Goal: Information Seeking & Learning: Learn about a topic

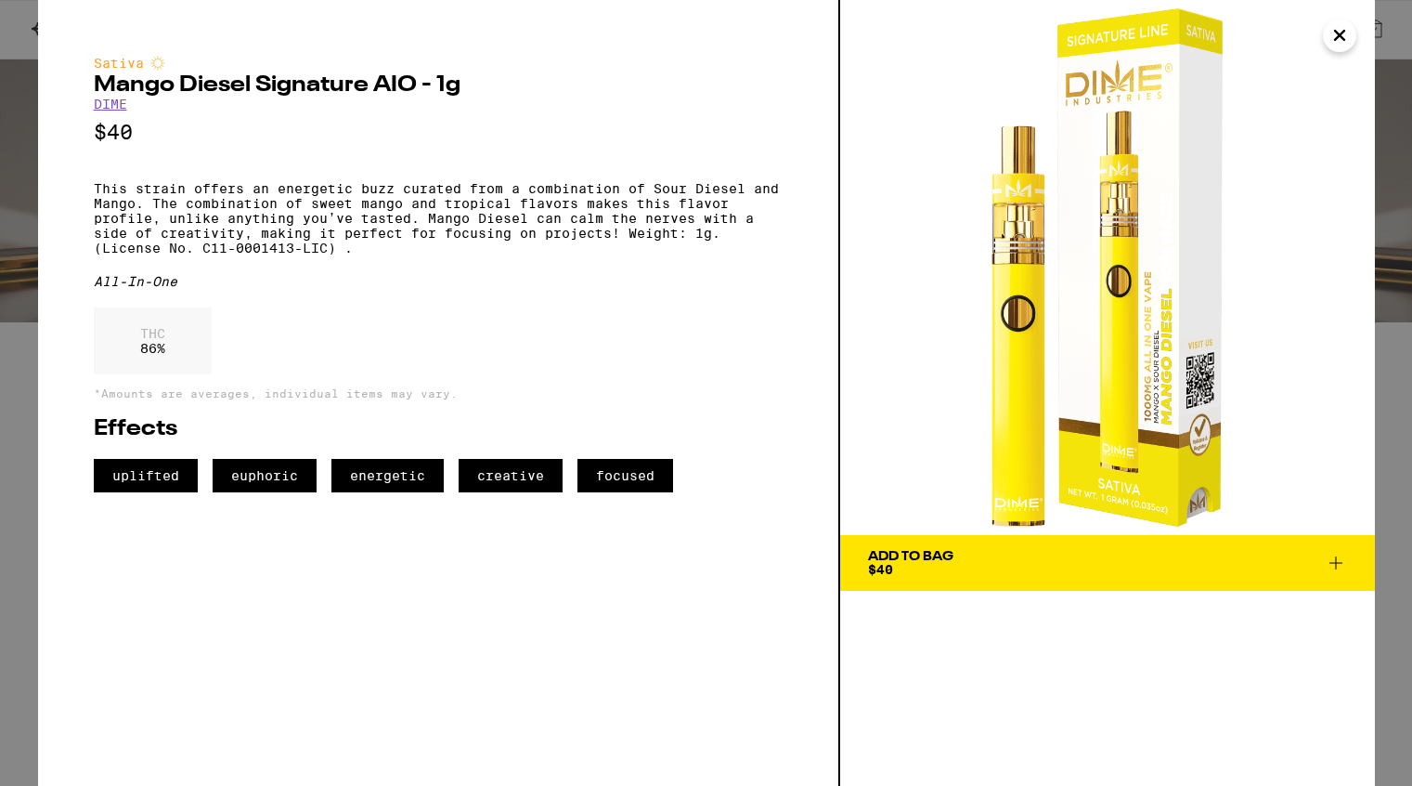
click at [1343, 40] on icon "Close" at bounding box center [1340, 35] width 22 height 28
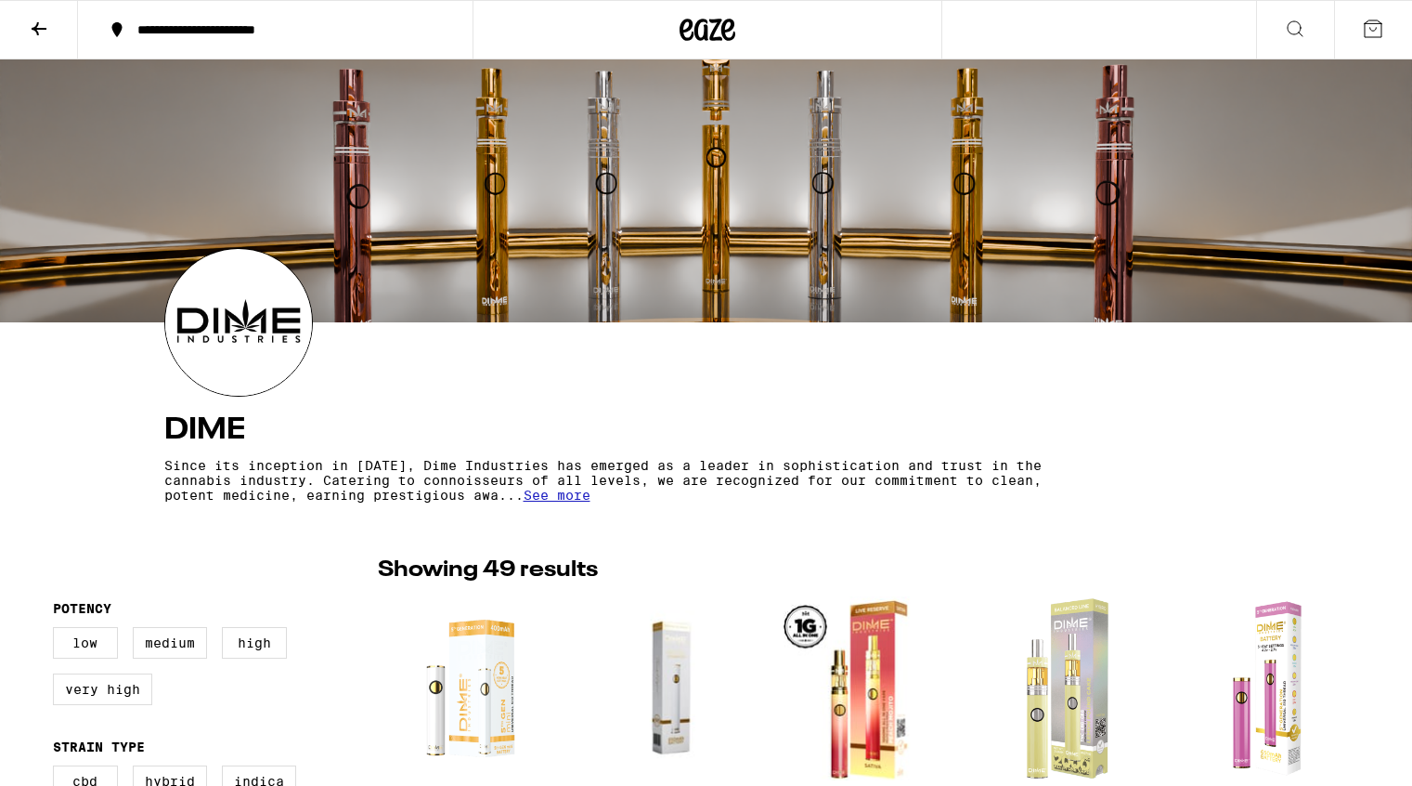
click at [38, 28] on icon at bounding box center [39, 28] width 15 height 13
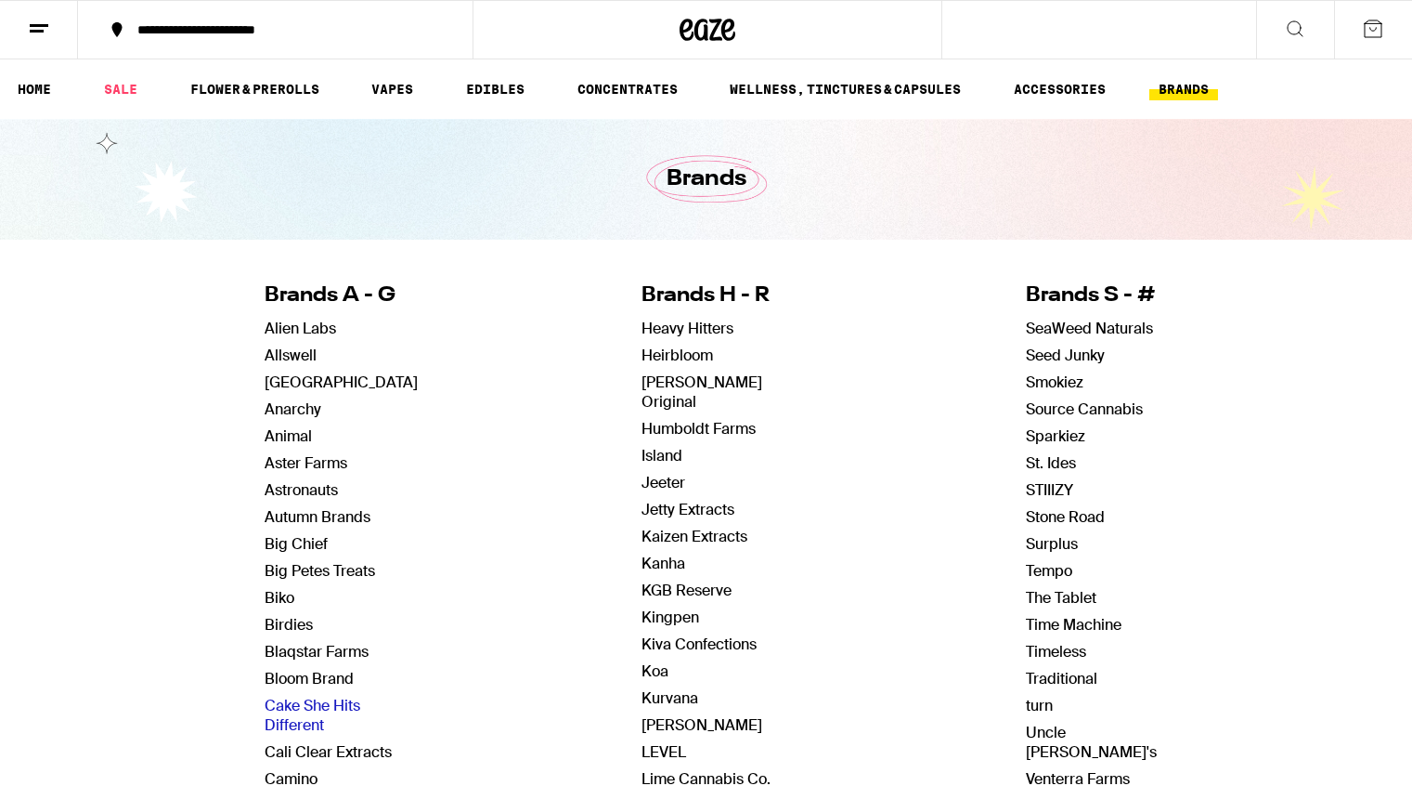
click at [280, 724] on link "Cake She Hits Different" at bounding box center [313, 715] width 96 height 39
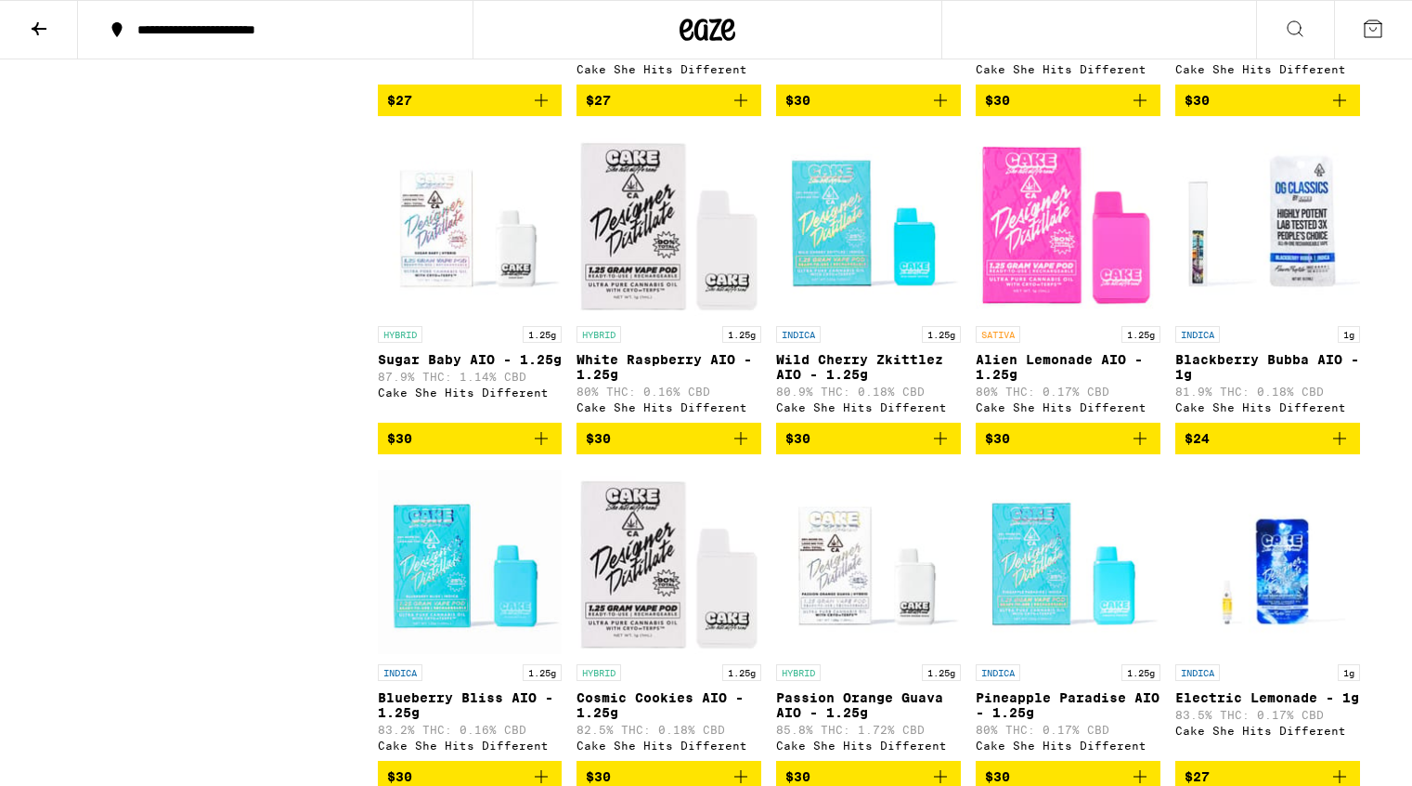
scroll to position [1825, 0]
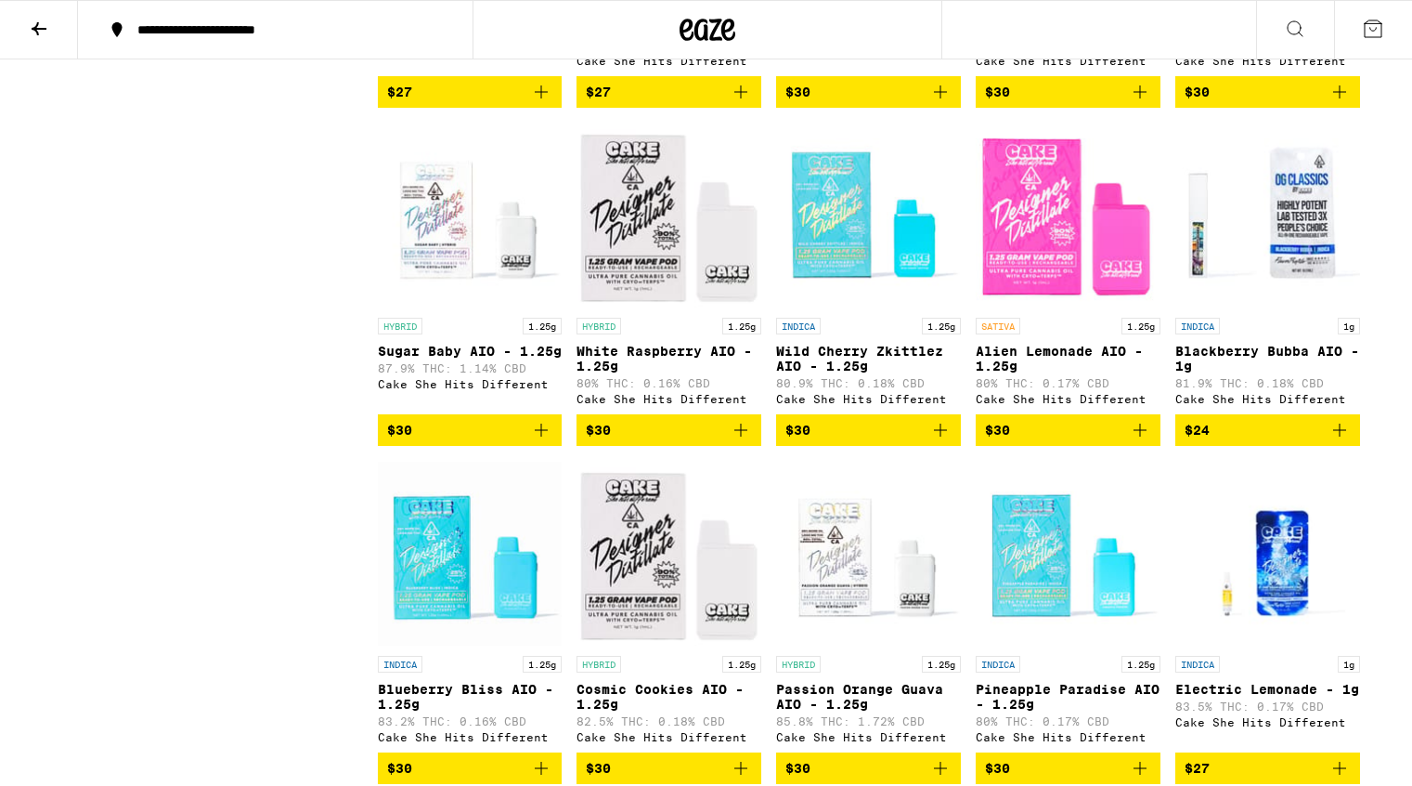
click at [1053, 300] on img "Open page for Alien Lemonade AIO - 1.25g from Cake She Hits Different" at bounding box center [1068, 216] width 185 height 186
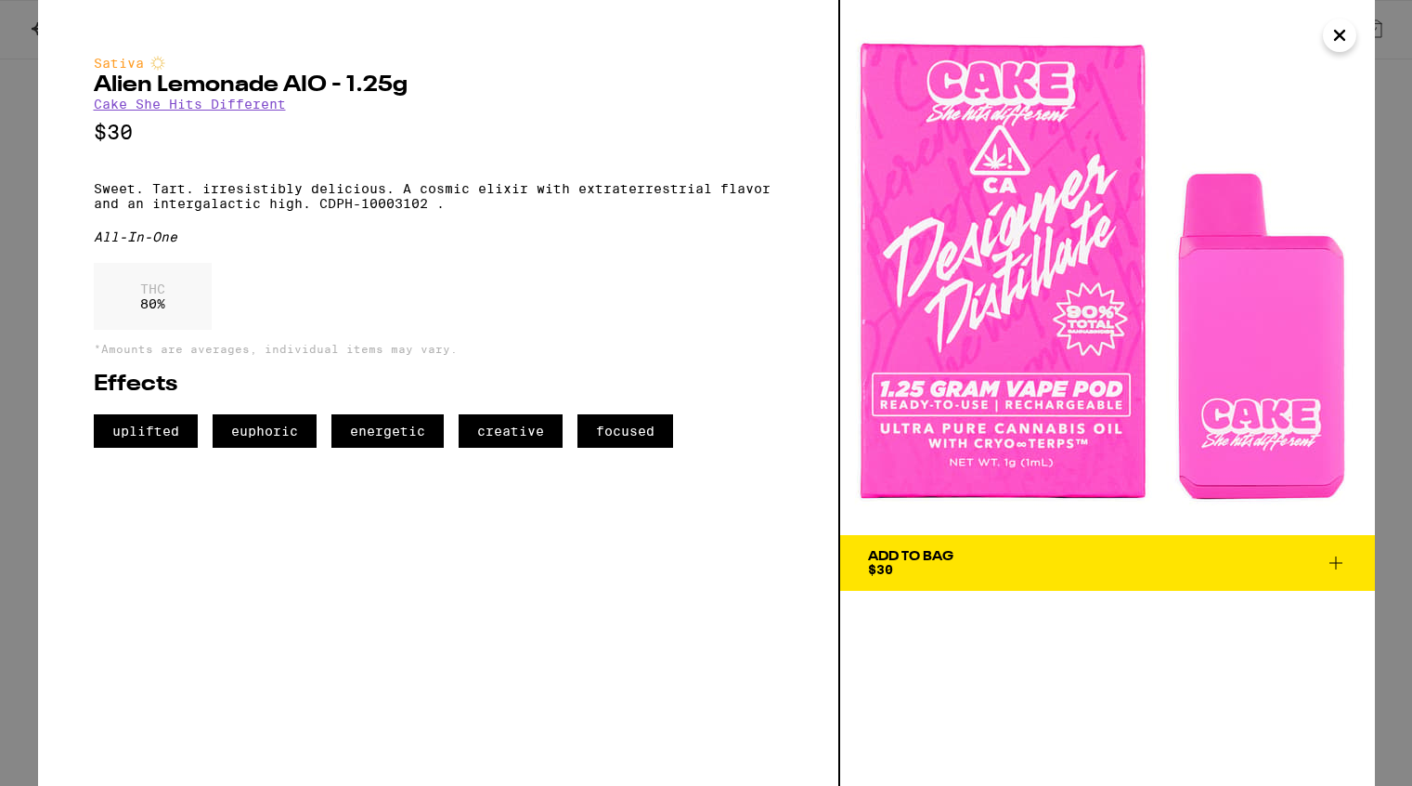
drag, startPoint x: 1079, startPoint y: 319, endPoint x: 499, endPoint y: 1, distance: 661.6
click at [0, 0] on div "Sativa Alien Lemonade AIO - 1.25g Cake She Hits Different $30 Sweet. Tart. irre…" at bounding box center [706, 393] width 1412 height 786
drag, startPoint x: 319, startPoint y: 215, endPoint x: 455, endPoint y: 215, distance: 135.6
click at [455, 211] on p "Sweet. Tart. irresistibly delicious. A cosmic elixir with extraterrestrial flav…" at bounding box center [438, 196] width 689 height 30
copy p "CDPH-10003102 ."
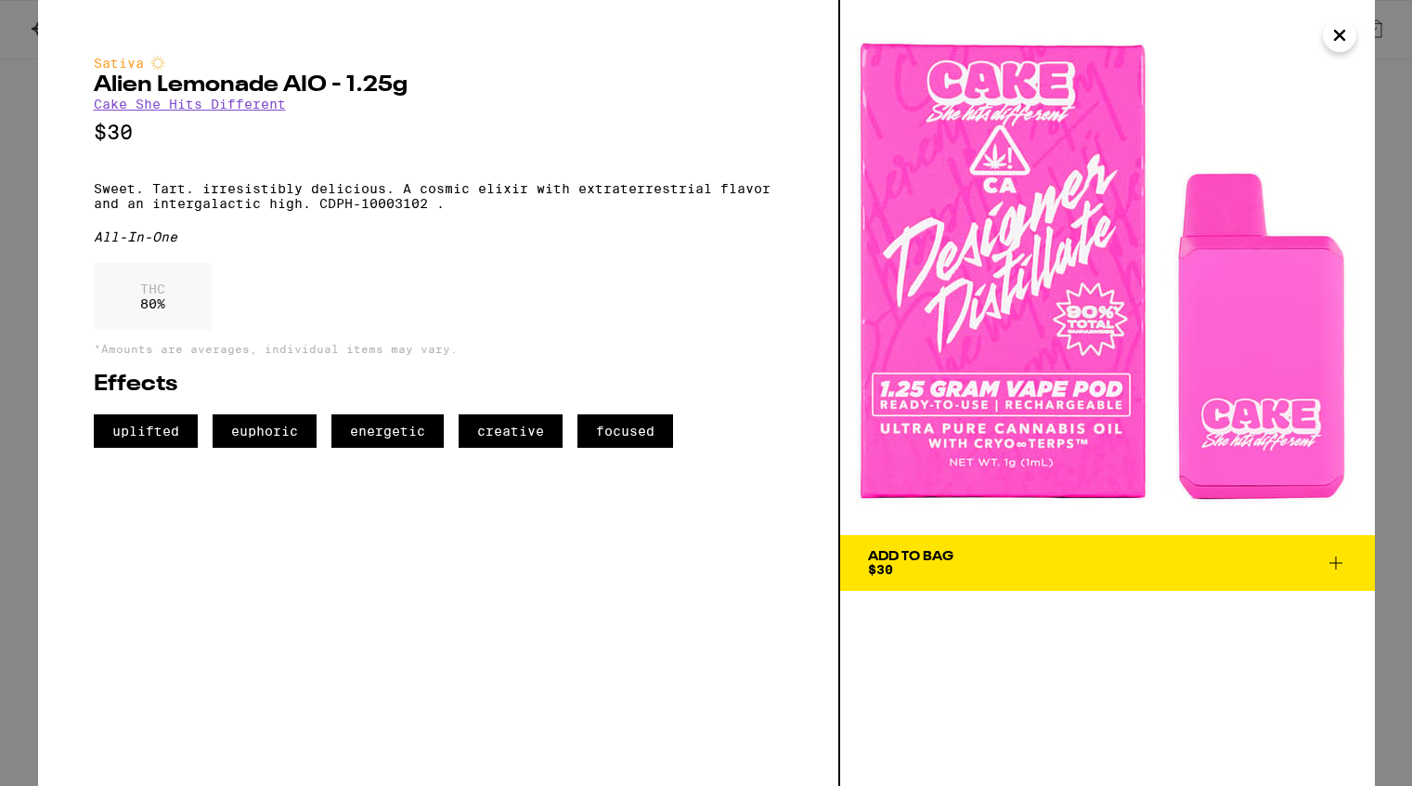
click at [426, 262] on div "Sativa Alien Lemonade AIO - 1.25g Cake She Hits Different $30 Sweet. Tart. irre…" at bounding box center [438, 252] width 689 height 392
click at [1336, 37] on icon "Close" at bounding box center [1339, 35] width 9 height 9
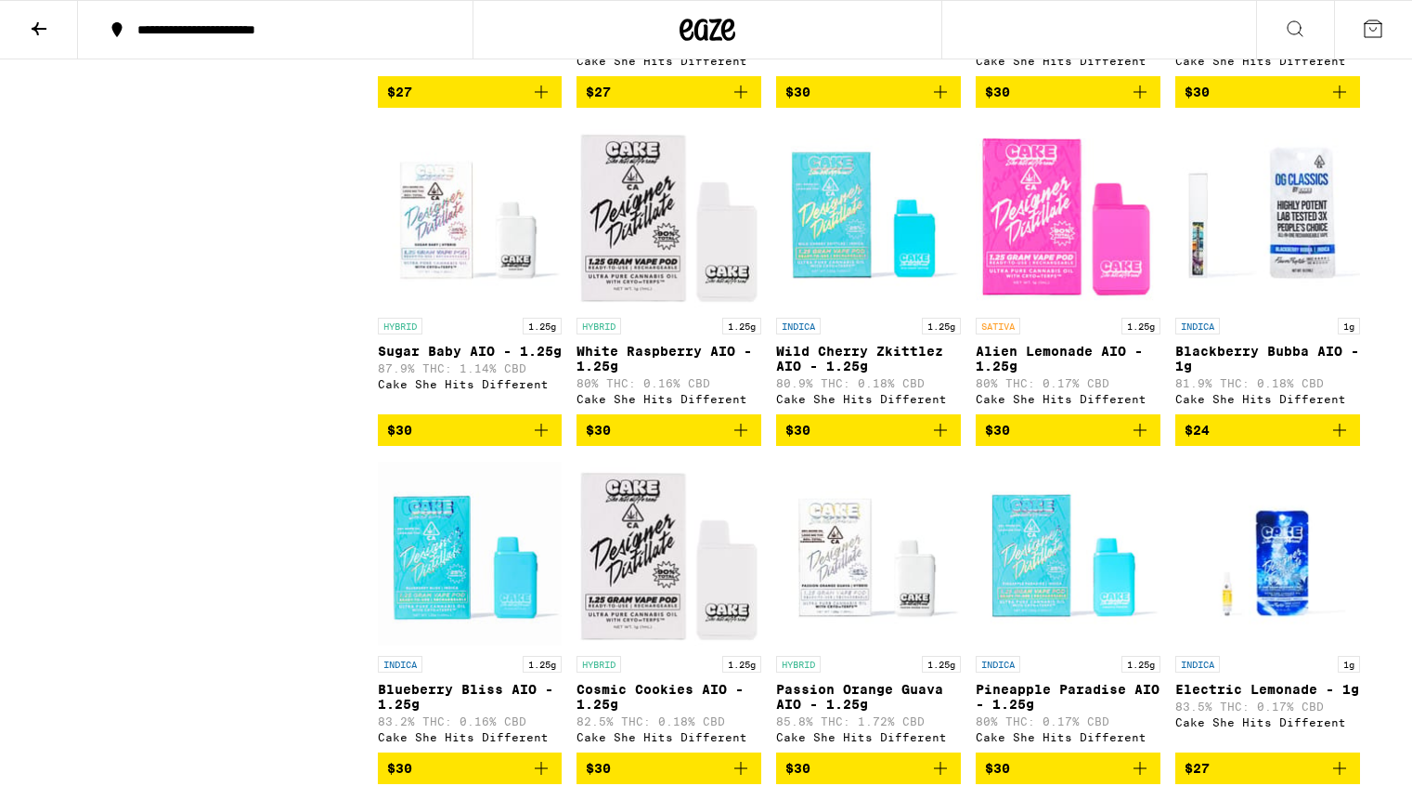
click at [657, 296] on img "Open page for White Raspberry AIO - 1.25g from Cake She Hits Different" at bounding box center [669, 216] width 185 height 186
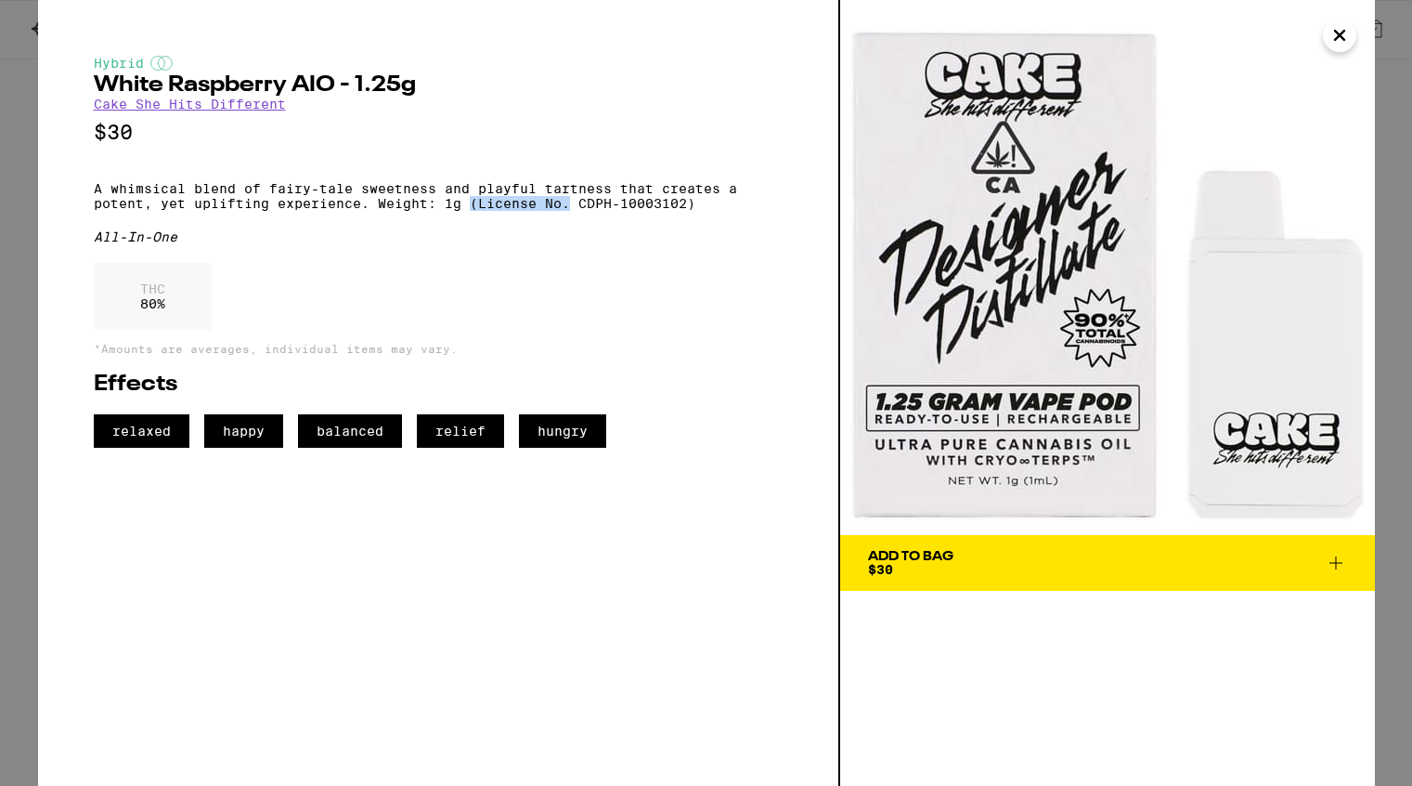
drag, startPoint x: 473, startPoint y: 215, endPoint x: 568, endPoint y: 221, distance: 95.8
click at [568, 211] on p "A whimsical blend of fairy-tale sweetness and playful tartness that creates a p…" at bounding box center [438, 196] width 689 height 30
click at [1337, 45] on icon "Close" at bounding box center [1340, 35] width 22 height 28
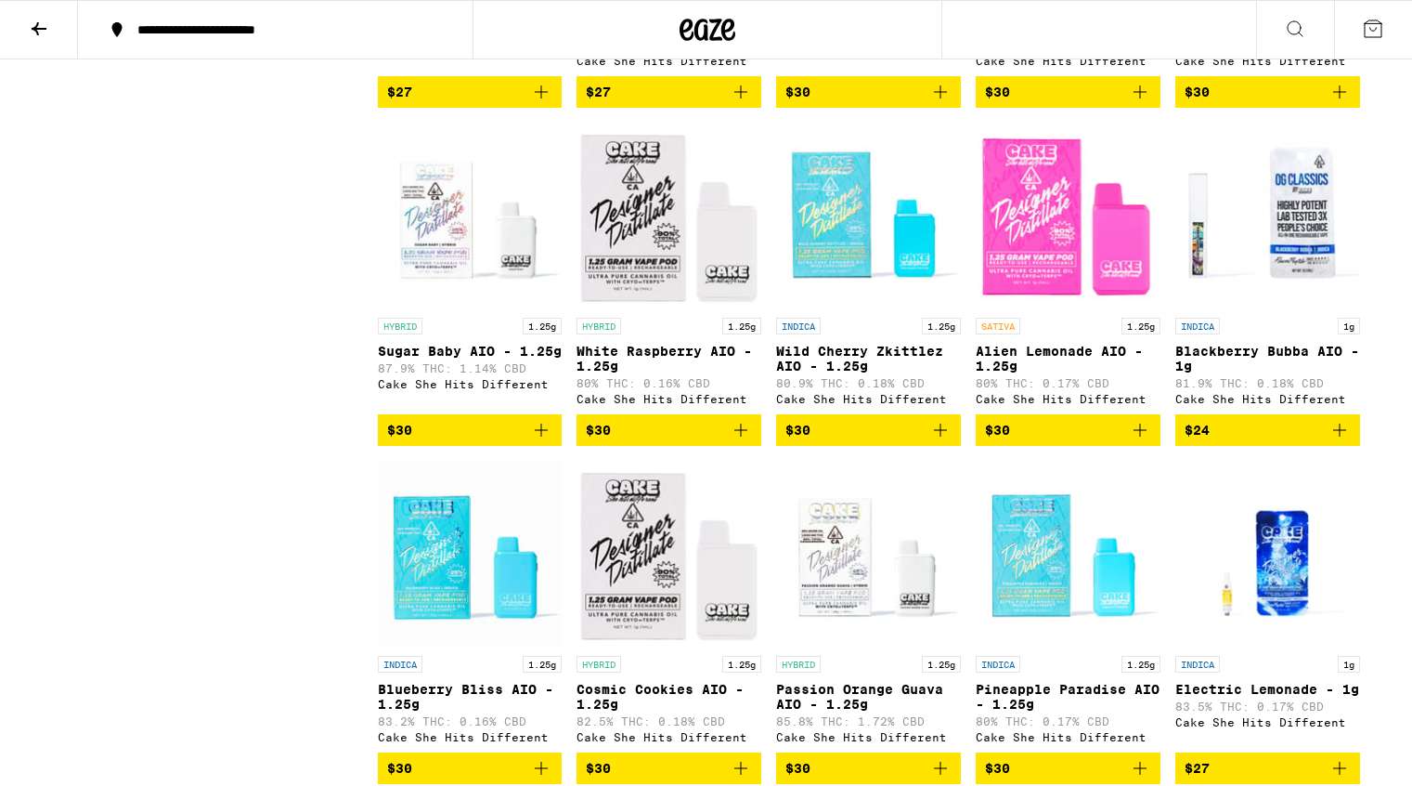
click at [492, 288] on img "Open page for Sugar Baby AIO - 1.25g from Cake She Hits Different" at bounding box center [470, 216] width 185 height 186
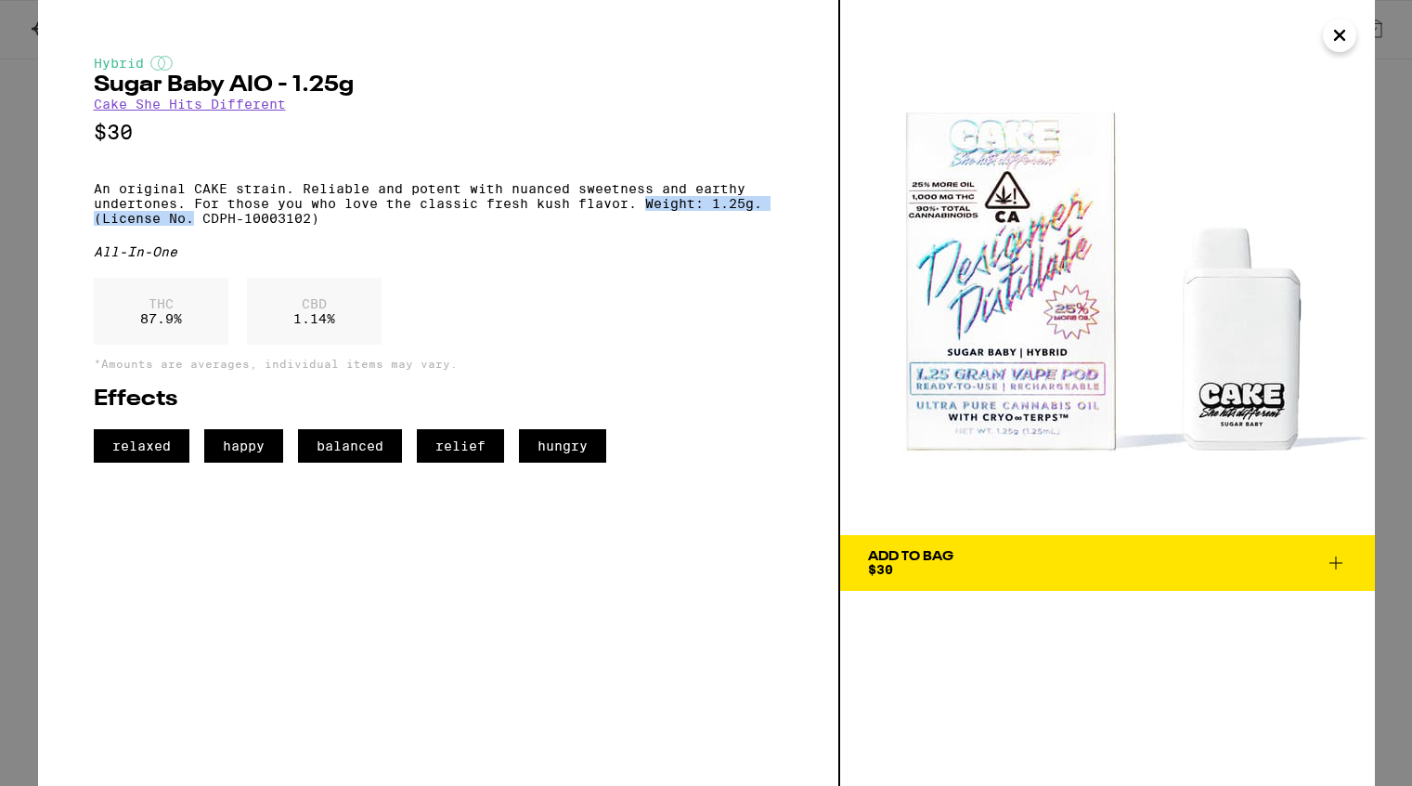
drag, startPoint x: 649, startPoint y: 213, endPoint x: 193, endPoint y: 234, distance: 456.4
click at [193, 226] on p "An original CAKE strain. Reliable and potent with nuanced sweetness and earthy …" at bounding box center [438, 203] width 689 height 45
copy p "Weight: 1.25g. (License No."
click at [1343, 37] on icon "Close" at bounding box center [1340, 35] width 22 height 28
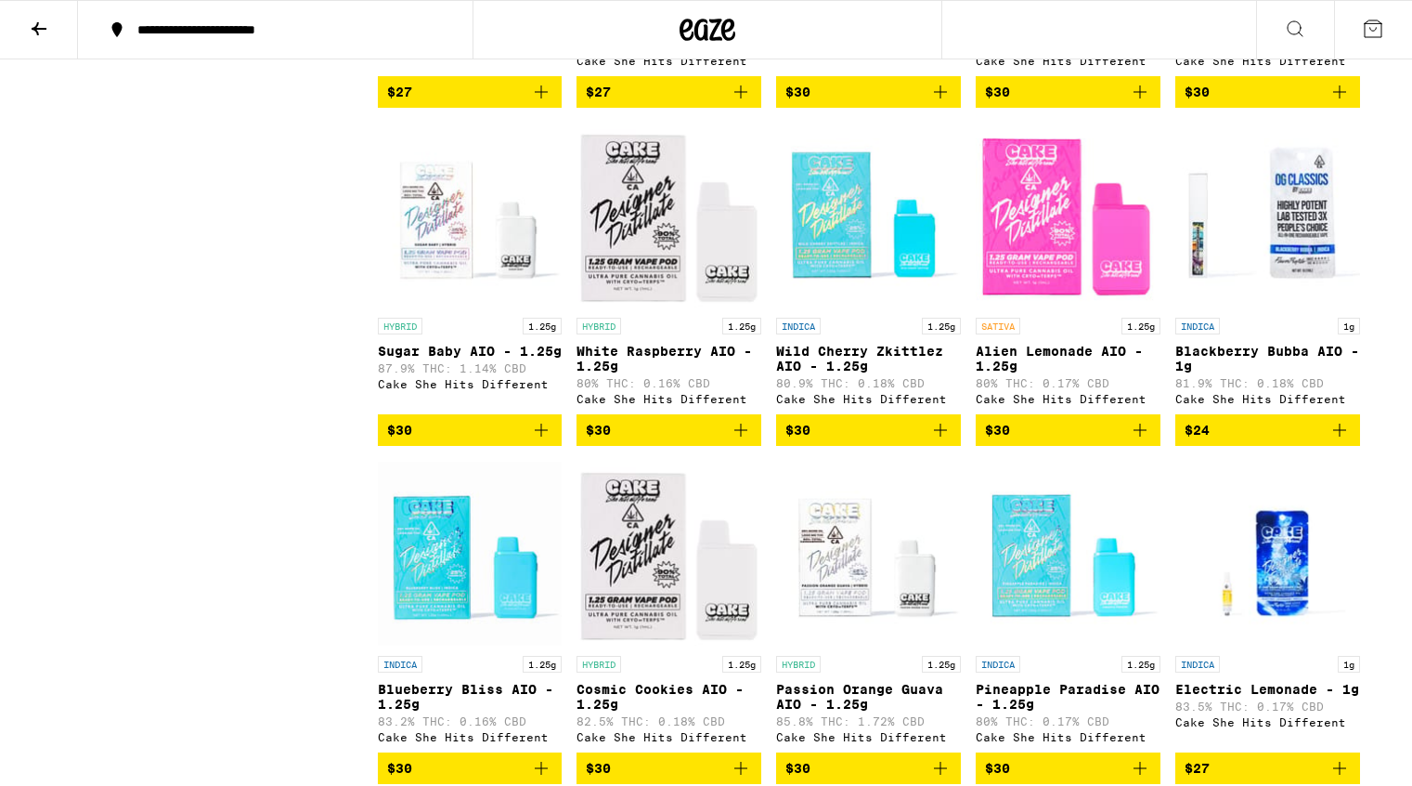
click at [1055, 334] on div "SATIVA 1.25g" at bounding box center [1068, 326] width 185 height 17
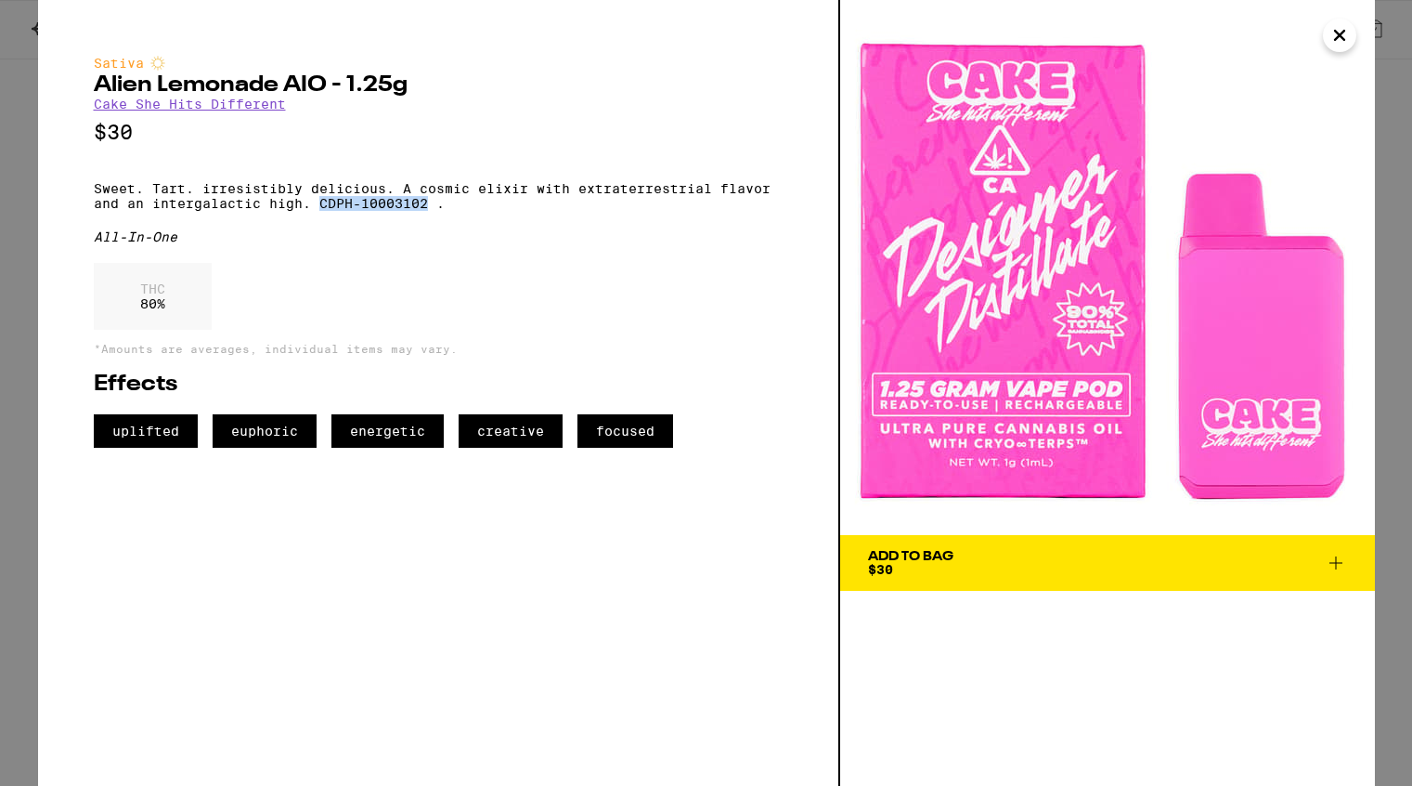
drag, startPoint x: 322, startPoint y: 215, endPoint x: 431, endPoint y: 215, distance: 108.6
click at [431, 211] on p "Sweet. Tart. irresistibly delicious. A cosmic elixir with extraterrestrial flav…" at bounding box center [438, 196] width 689 height 30
copy p "CDPH-10003102"
click at [1338, 31] on icon "Close" at bounding box center [1340, 35] width 22 height 28
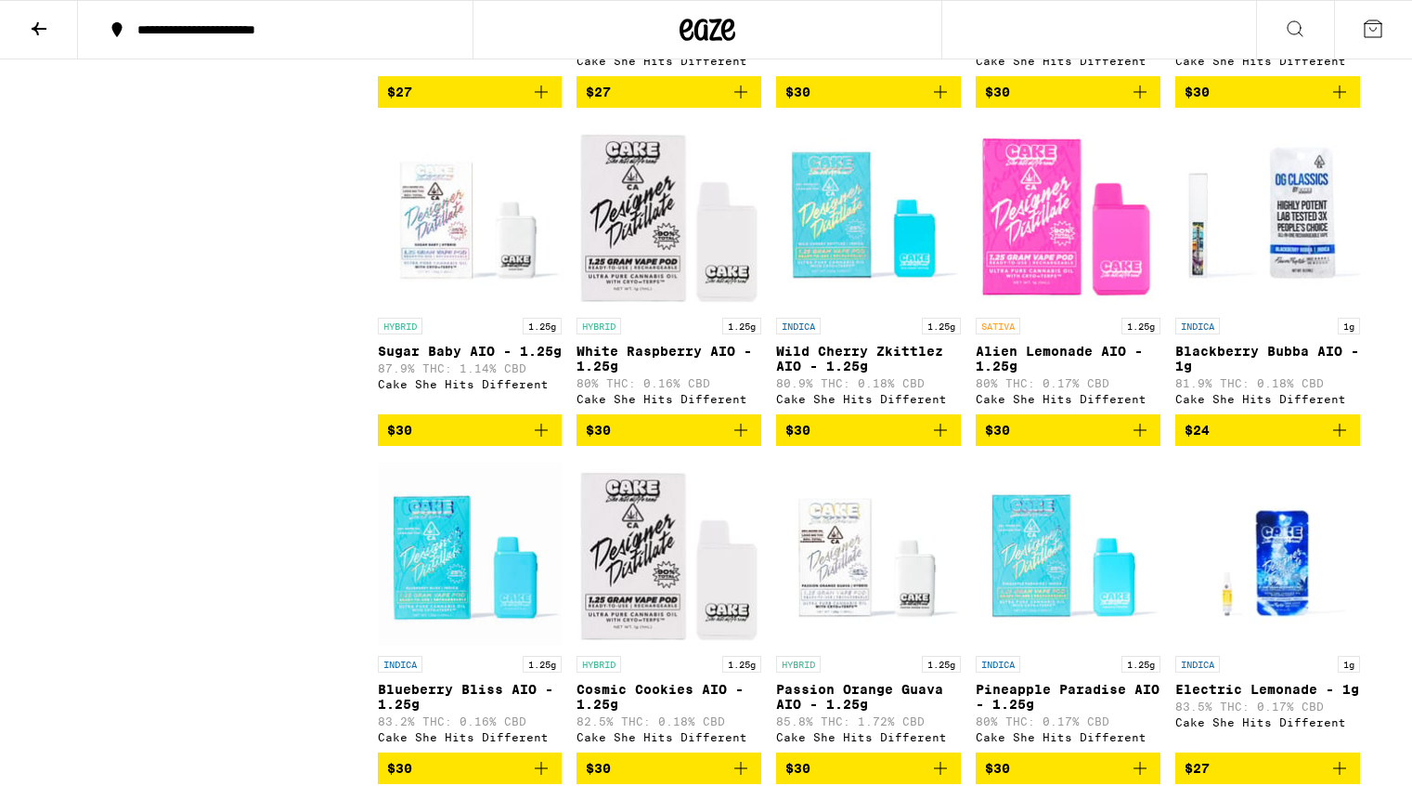
click at [709, 294] on img "Open page for White Raspberry AIO - 1.25g from Cake She Hits Different" at bounding box center [669, 216] width 185 height 186
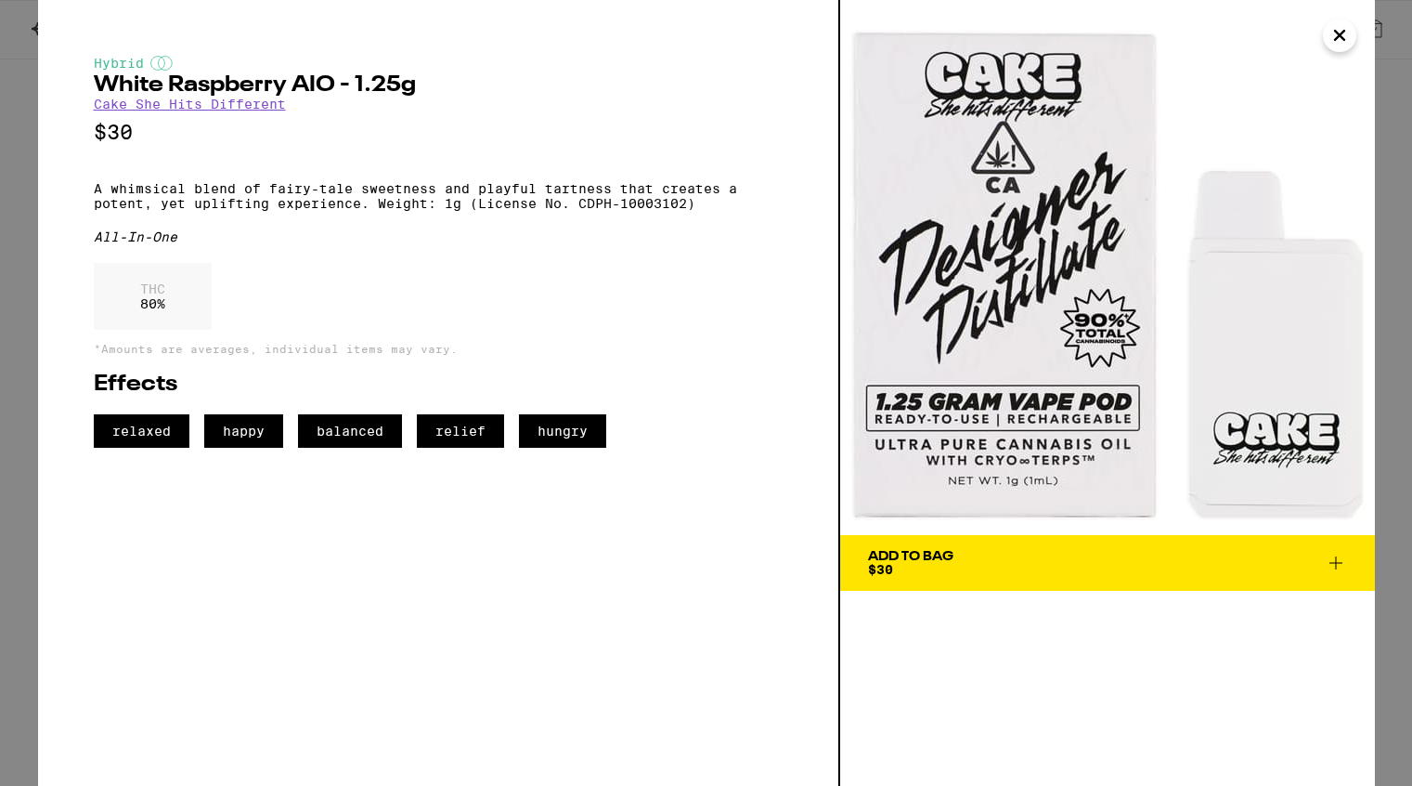
click at [1335, 39] on icon "Close" at bounding box center [1339, 35] width 9 height 9
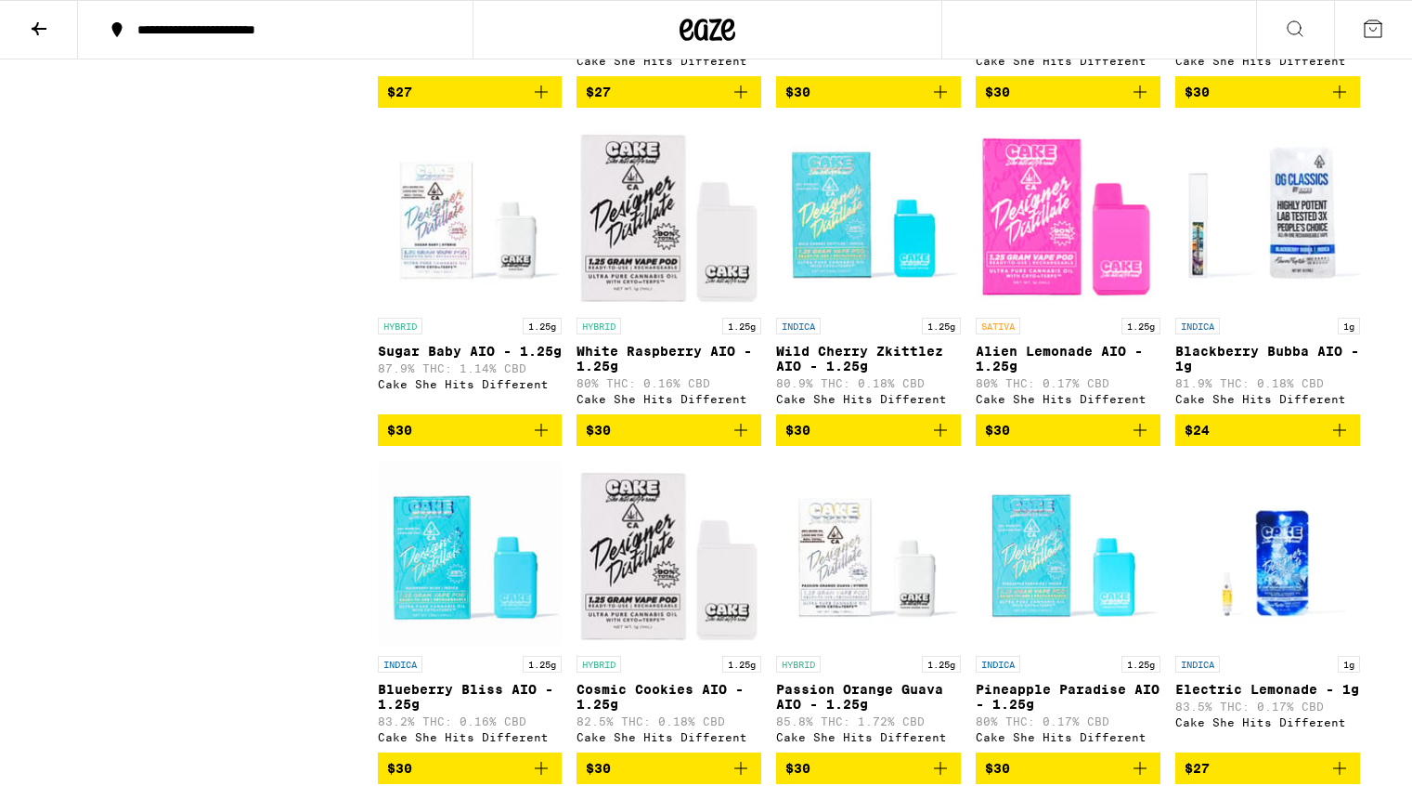
click at [1031, 305] on img "Open page for Alien Lemonade AIO - 1.25g from Cake She Hits Different" at bounding box center [1068, 216] width 185 height 186
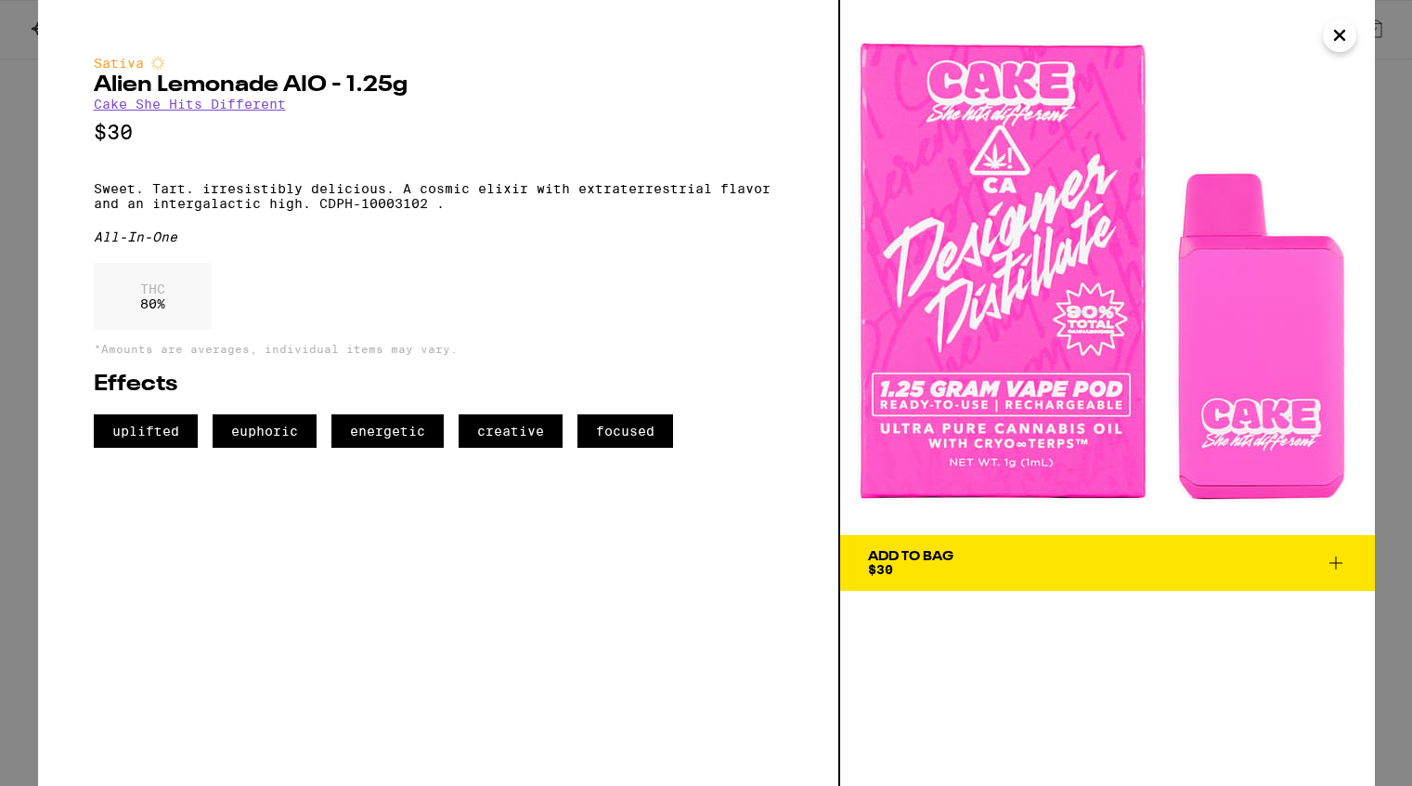
click at [1337, 39] on icon "Close" at bounding box center [1340, 35] width 22 height 28
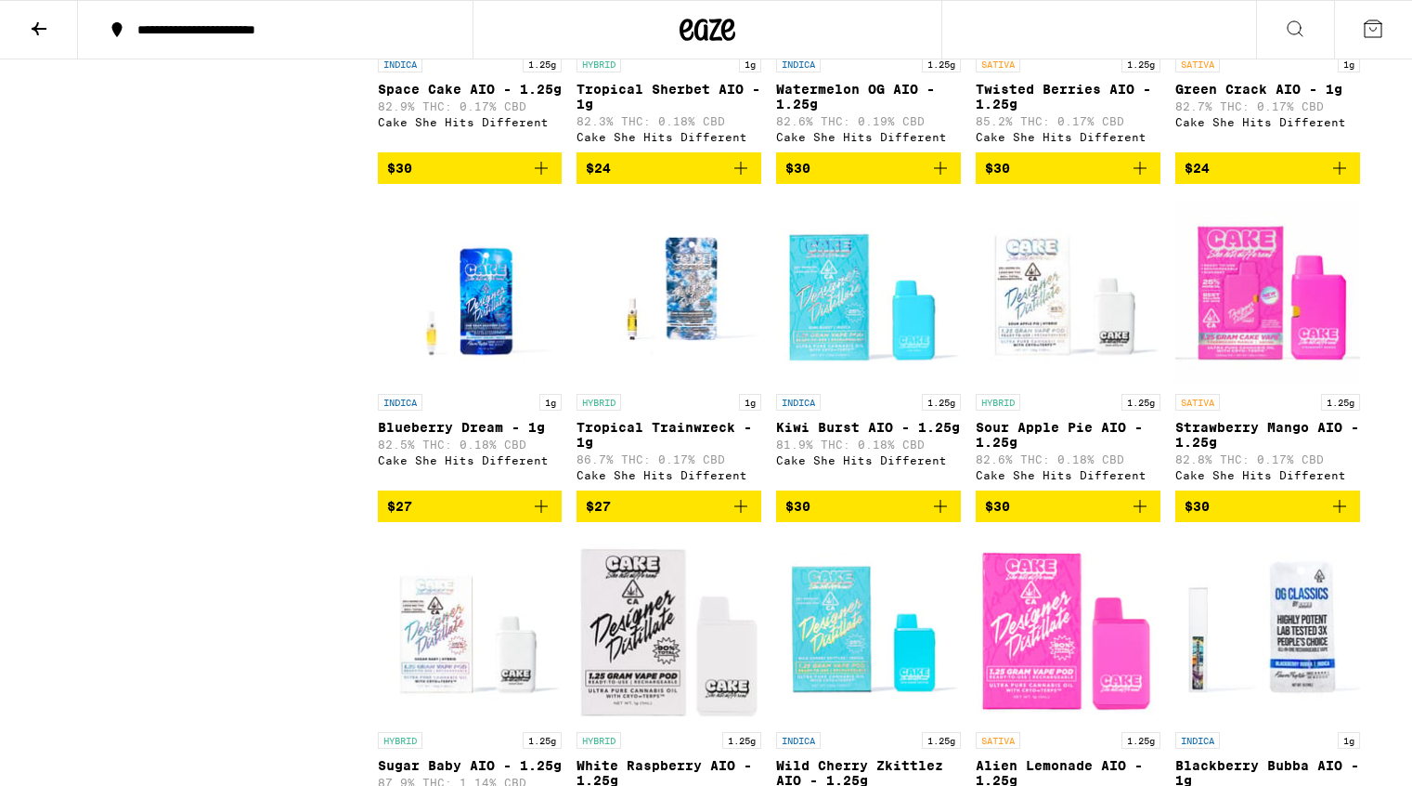
scroll to position [1405, 0]
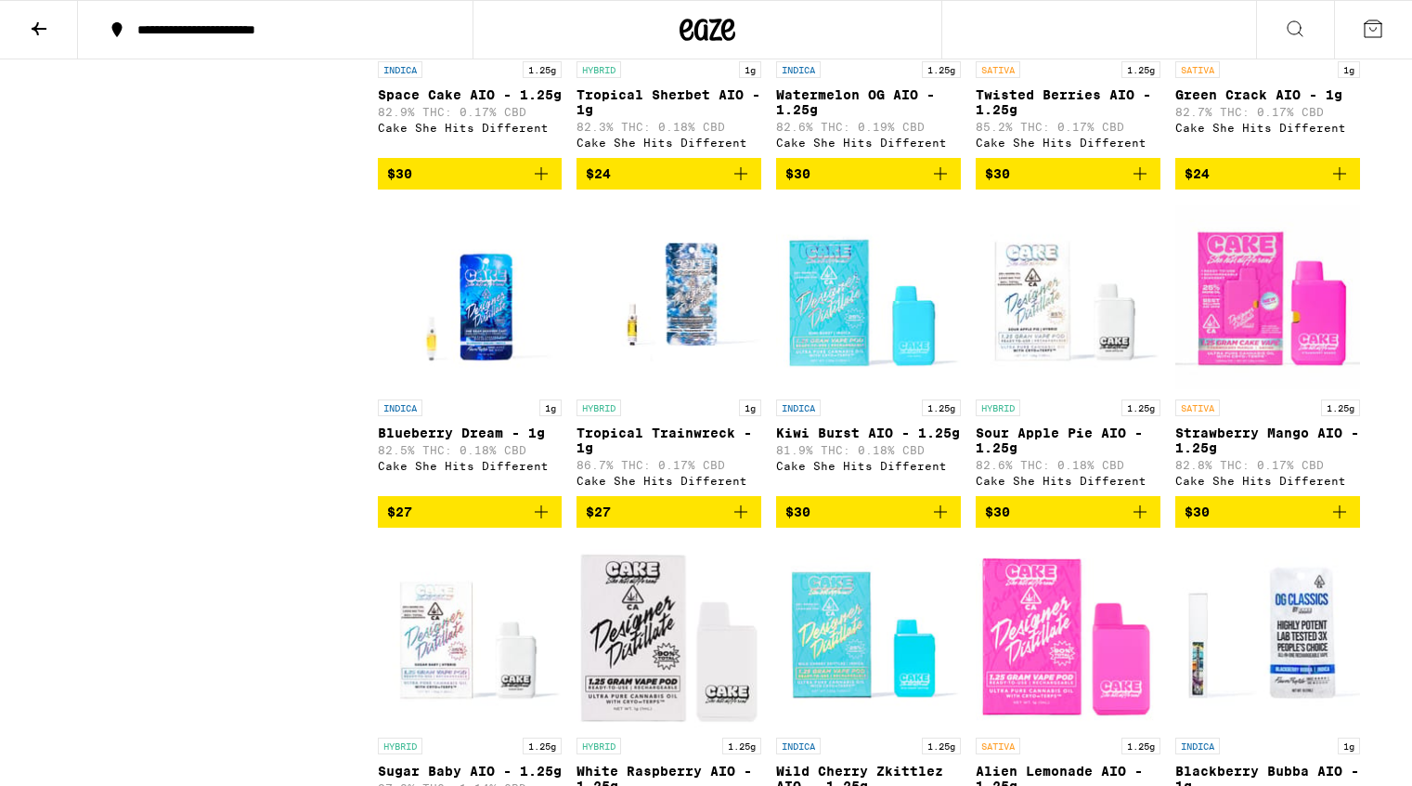
click at [1065, 372] on img "Open page for Sour Apple Pie AIO - 1.25g from Cake She Hits Different" at bounding box center [1068, 297] width 185 height 186
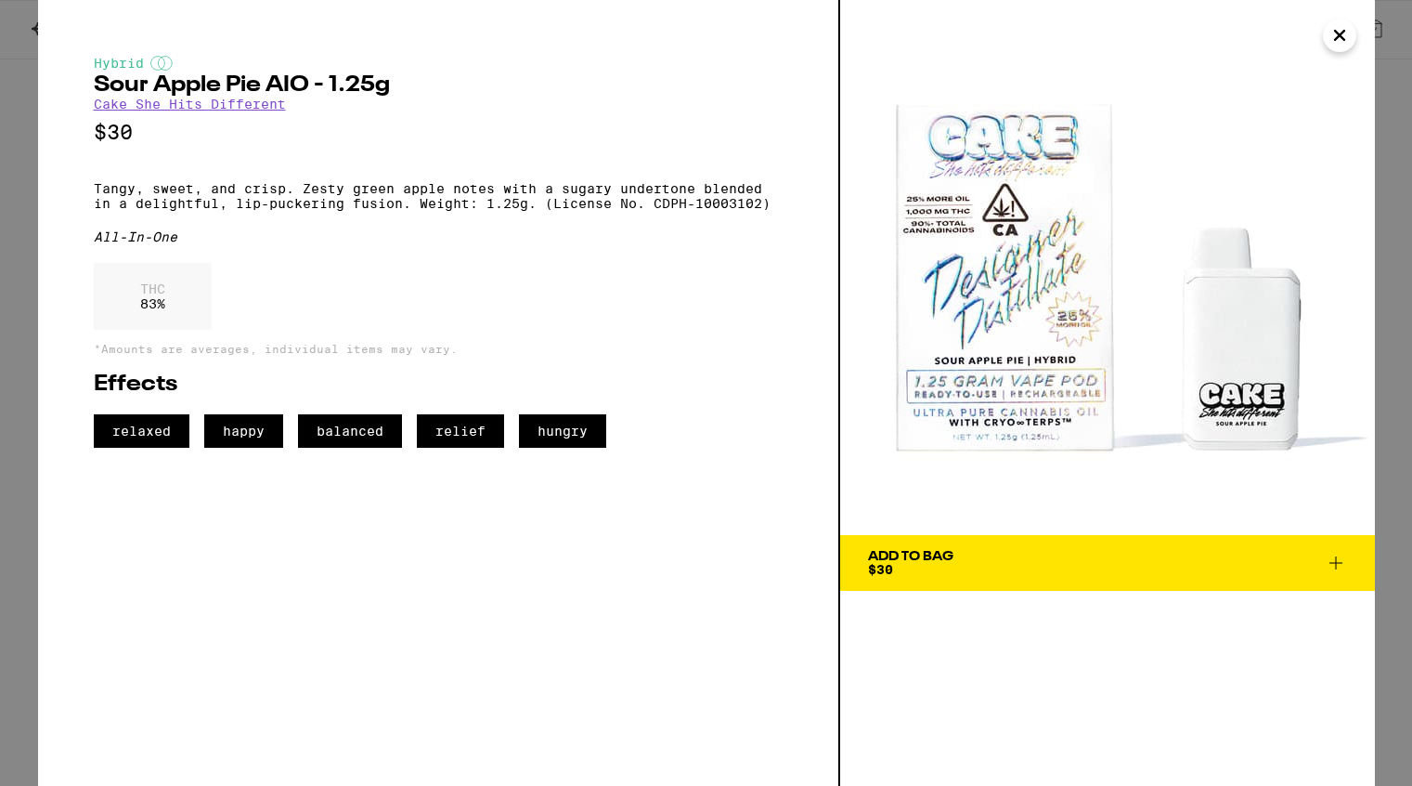
click at [1337, 40] on icon "Close" at bounding box center [1340, 35] width 22 height 28
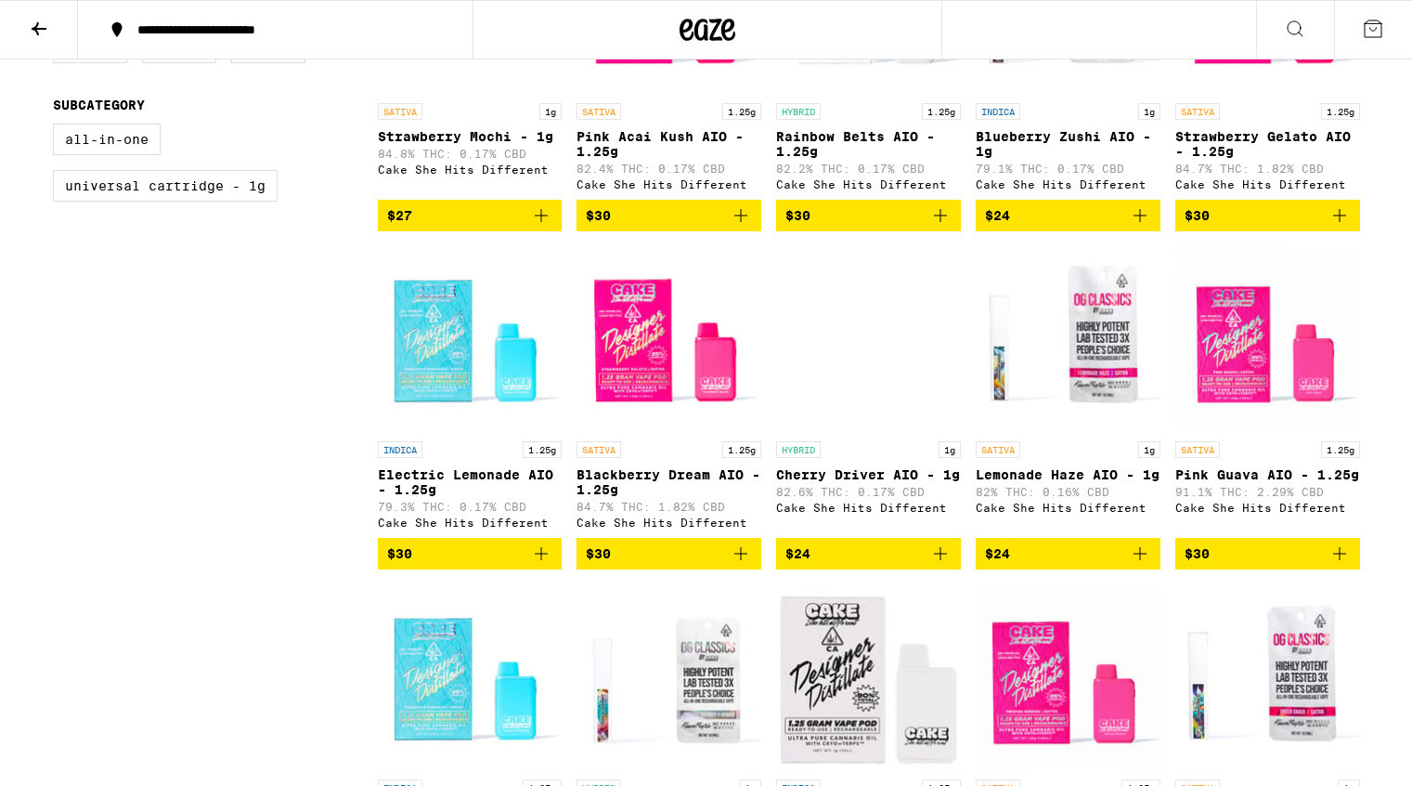
scroll to position [688, 0]
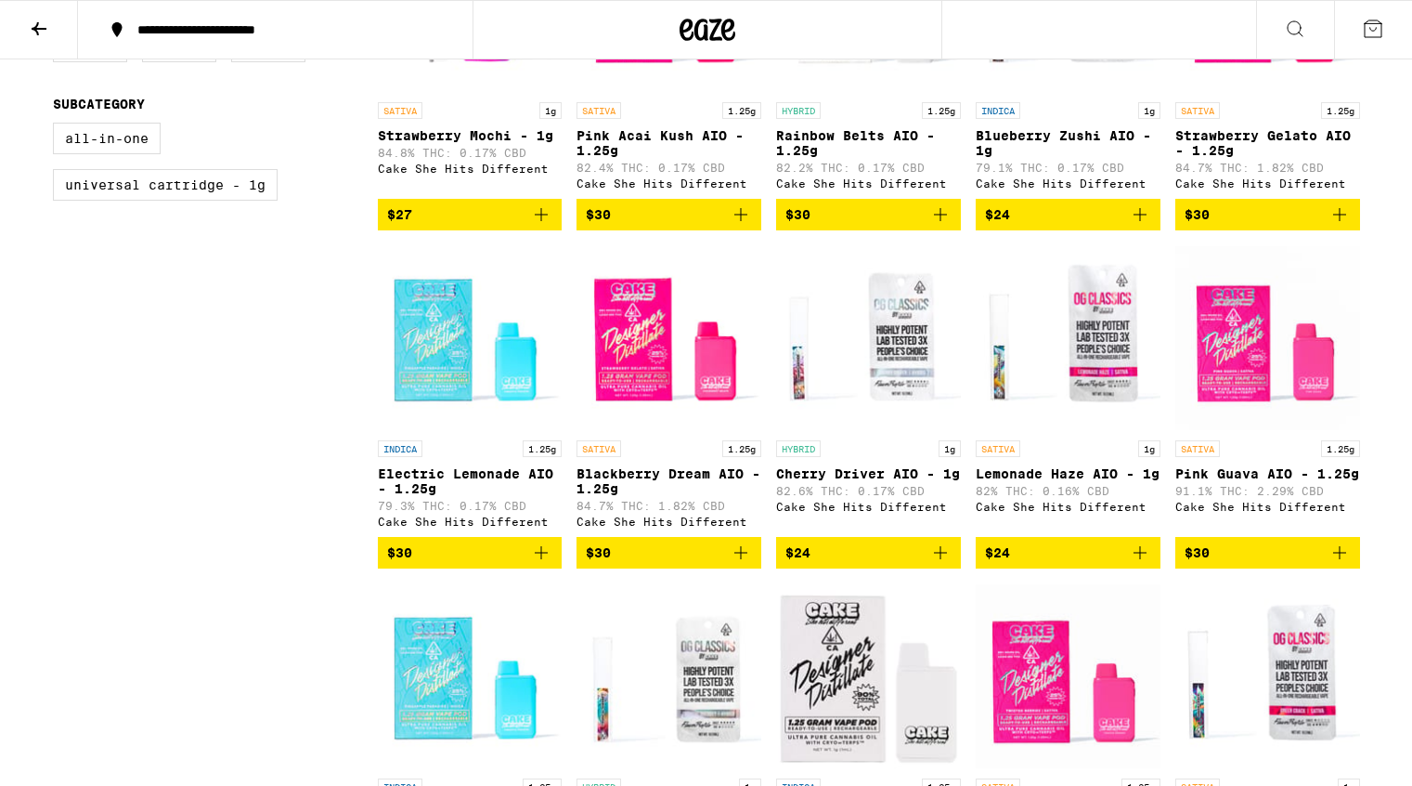
click at [862, 407] on img "Open page for Cherry Driver AIO - 1g from Cake She Hits Different" at bounding box center [868, 338] width 185 height 186
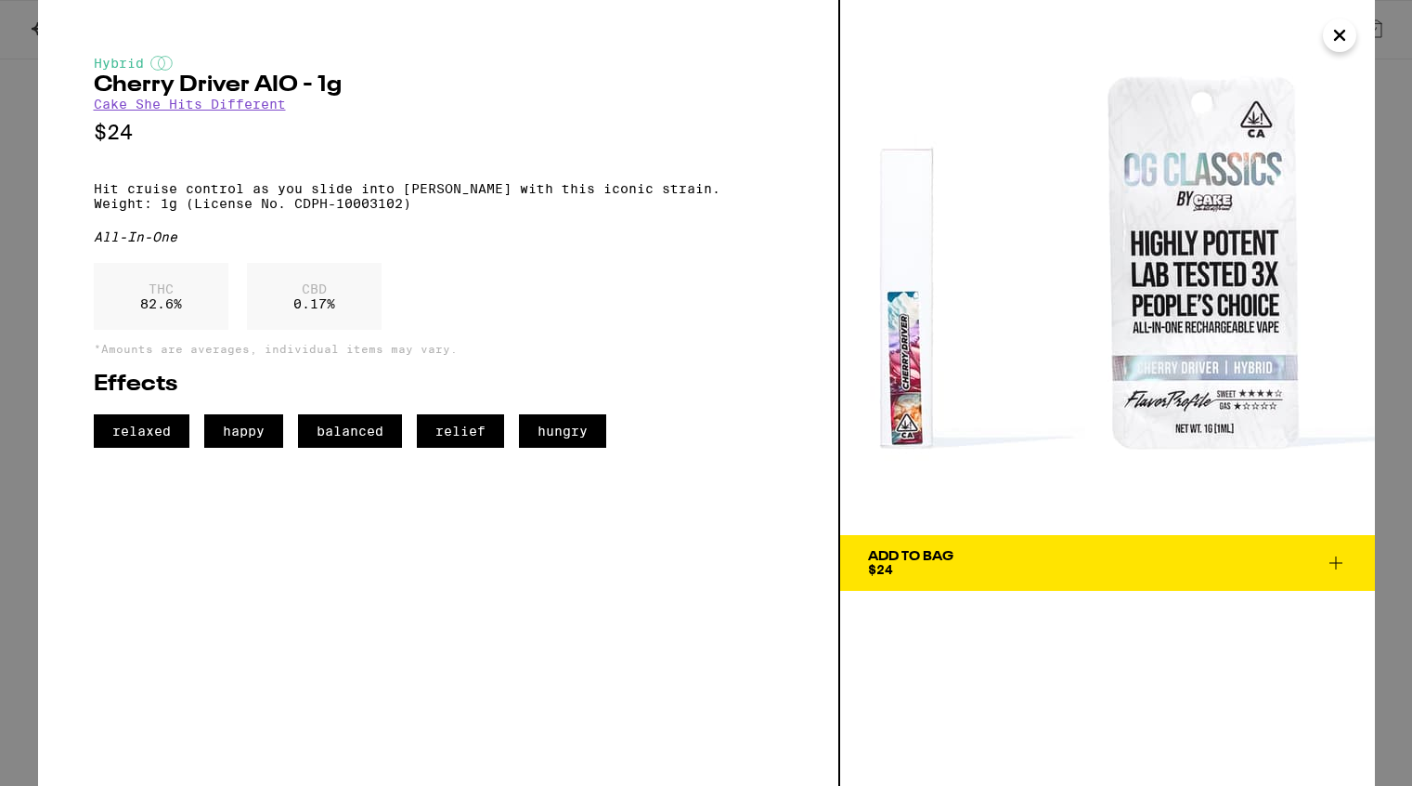
click at [1340, 33] on icon "Close" at bounding box center [1339, 35] width 9 height 9
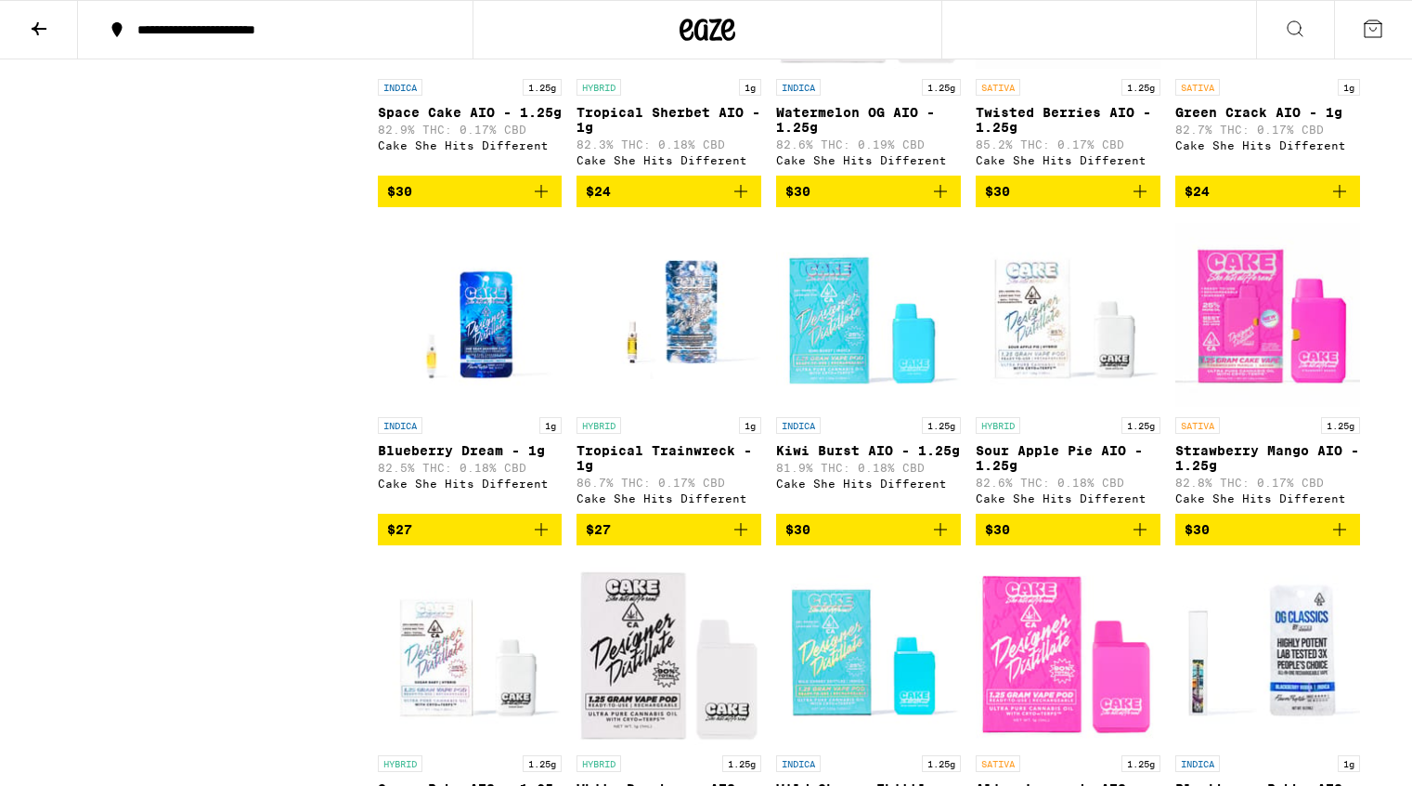
scroll to position [1388, 0]
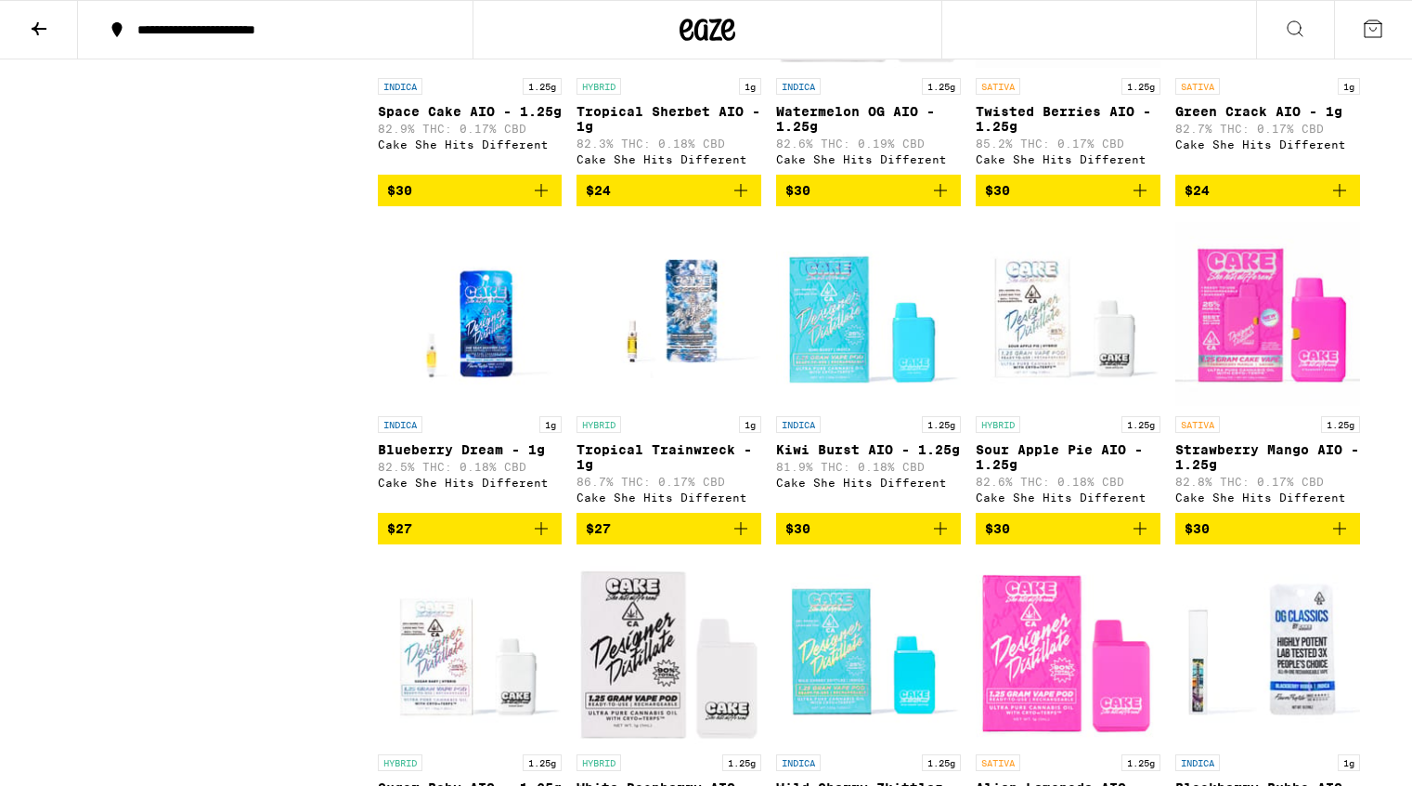
click at [852, 393] on img "Open page for Kiwi Burst AIO - 1.25g from Cake She Hits Different" at bounding box center [868, 314] width 185 height 186
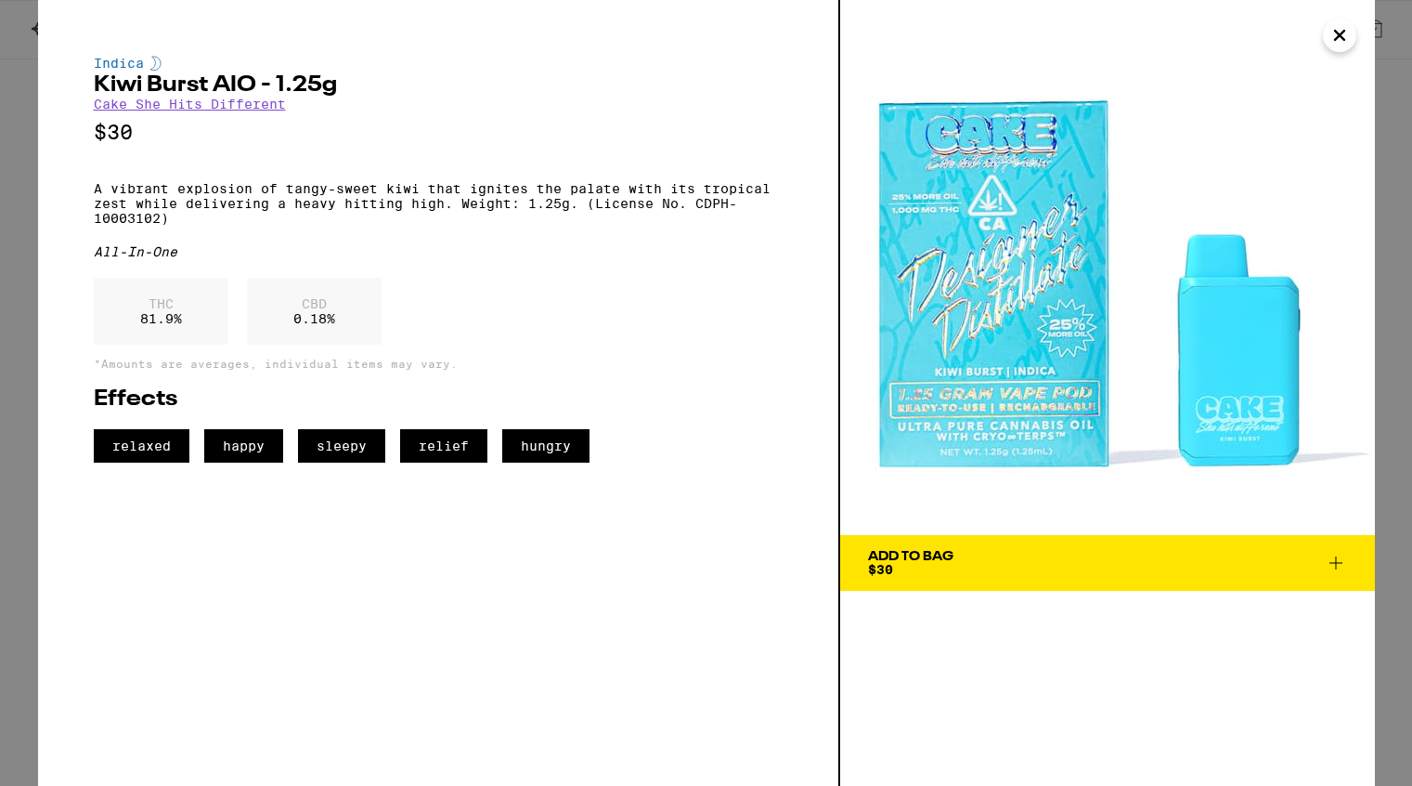
drag, startPoint x: 1025, startPoint y: 280, endPoint x: 410, endPoint y: 13, distance: 671.2
click at [0, 0] on div "Indica Kiwi Burst AIO - 1.25g Cake She Hits Different $30 A vibrant explosion o…" at bounding box center [706, 393] width 1412 height 786
click at [462, 215] on p "A vibrant explosion of tangy-sweet kiwi that ignites the palate with its tropic…" at bounding box center [438, 203] width 689 height 45
click at [173, 226] on p "A vibrant explosion of tangy-sweet kiwi that ignites the palate with its tropic…" at bounding box center [438, 203] width 689 height 45
copy p "Weight: 1.25g. (License No. CDPH-10003102)"
